Goal: Check status: Check status

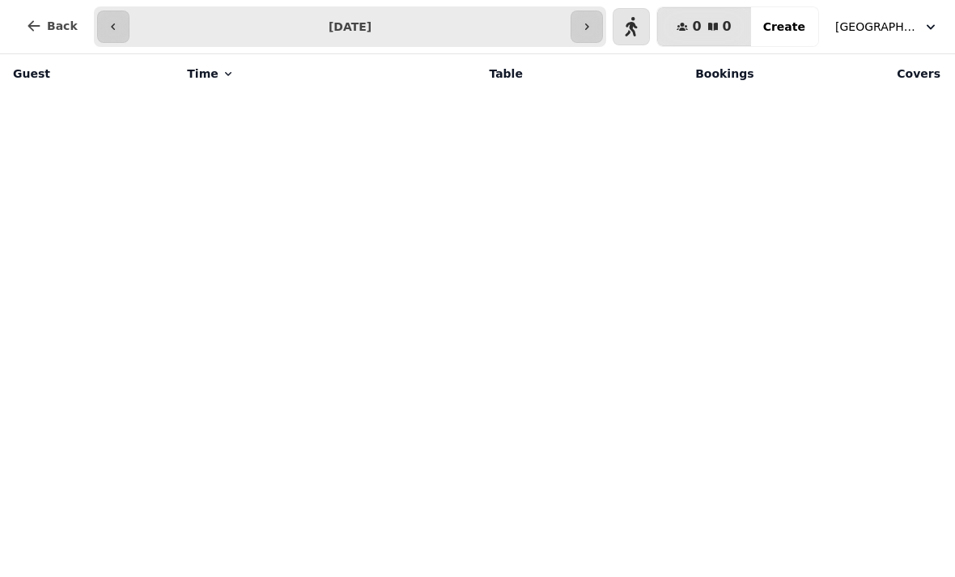
click at [585, 35] on button "button" at bounding box center [587, 27] width 32 height 32
click at [635, 15] on button "button" at bounding box center [631, 27] width 32 height 32
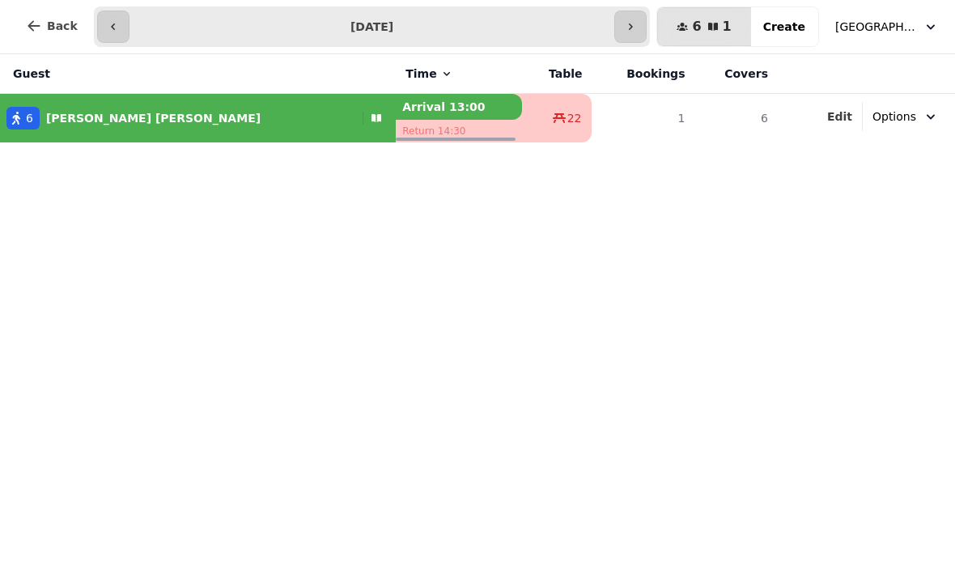
click at [636, 25] on icon "button" at bounding box center [630, 26] width 13 height 13
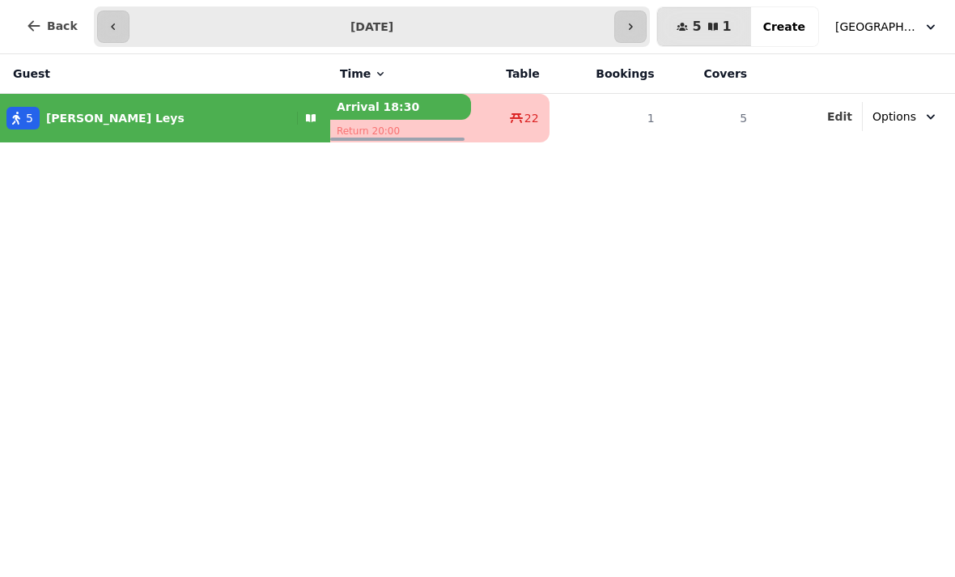
click at [634, 28] on icon "button" at bounding box center [630, 26] width 13 height 13
click at [630, 29] on button "button" at bounding box center [631, 27] width 32 height 32
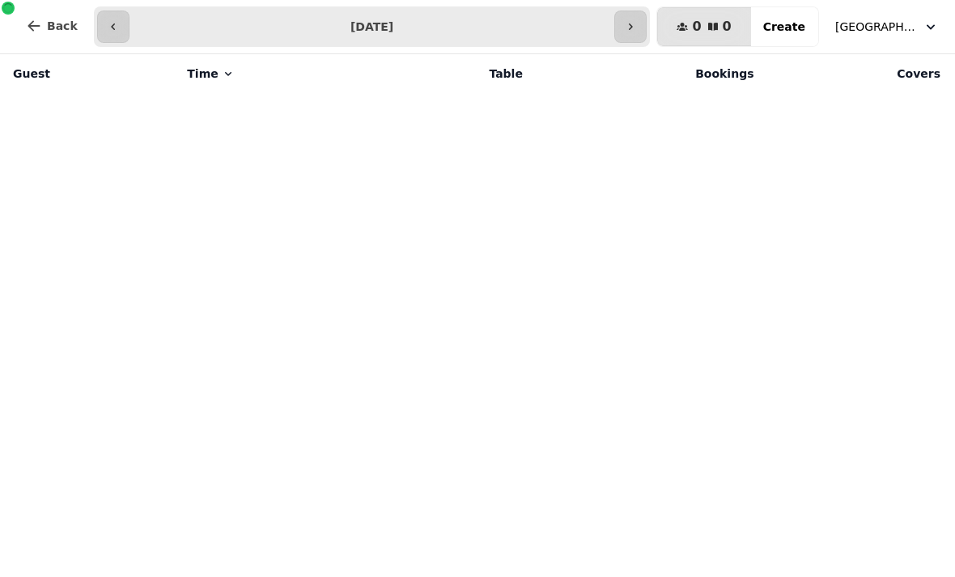
click at [115, 23] on icon "button" at bounding box center [113, 26] width 13 height 13
click at [124, 19] on button "button" at bounding box center [113, 27] width 32 height 32
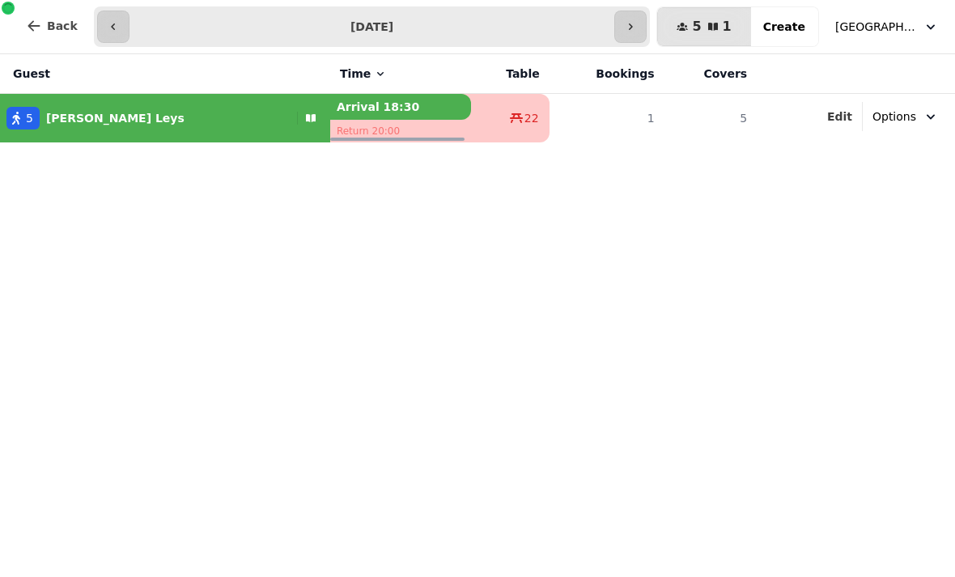
click at [125, 22] on button "button" at bounding box center [113, 27] width 32 height 32
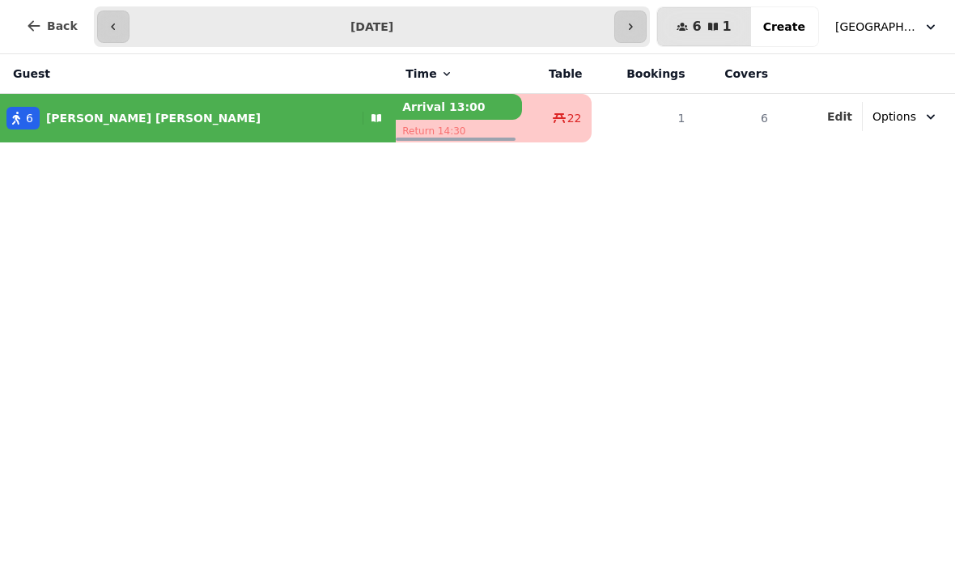
click at [125, 23] on button "button" at bounding box center [113, 27] width 32 height 32
type input "**********"
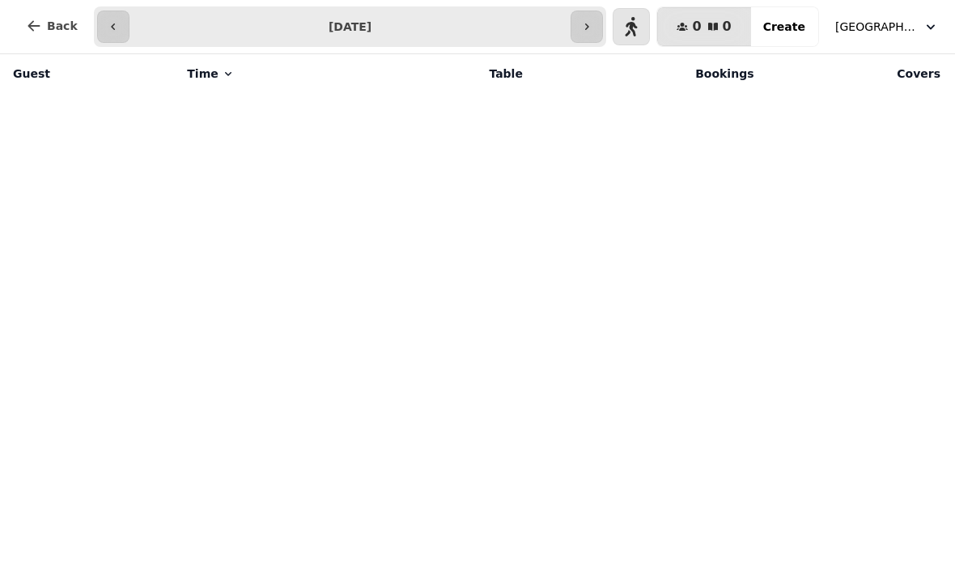
click at [636, 19] on icon "button" at bounding box center [631, 26] width 13 height 19
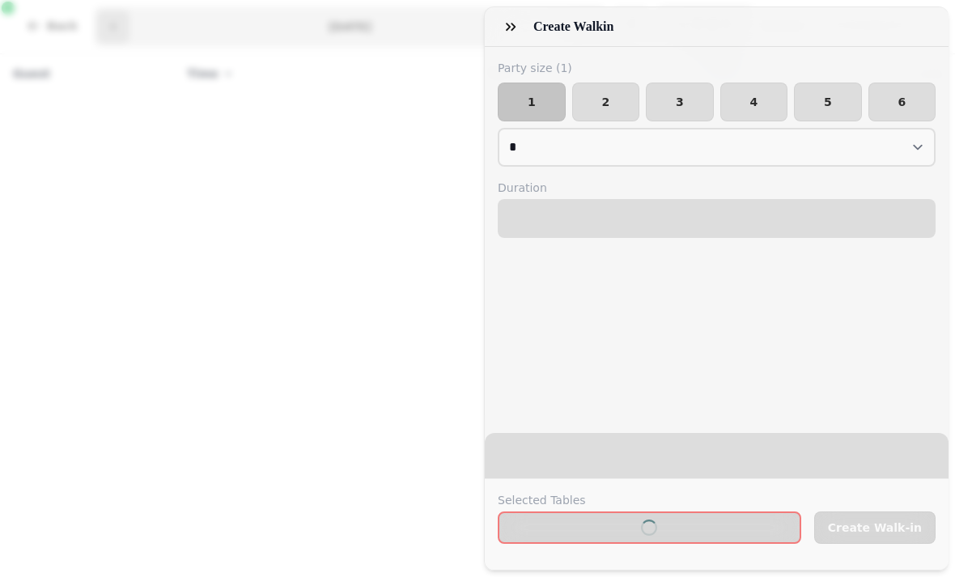
select select "****"
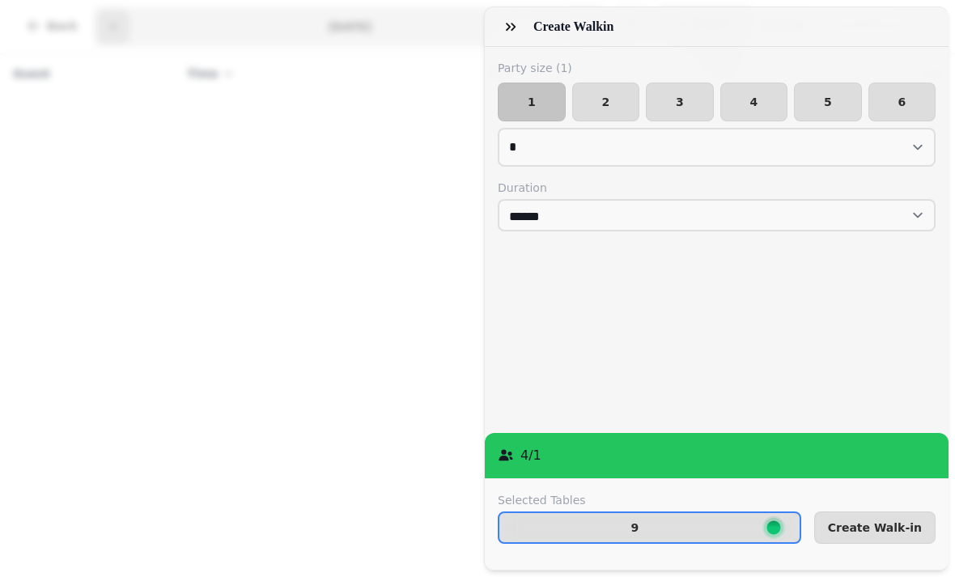
click at [511, 25] on icon "button" at bounding box center [511, 27] width 16 height 16
